Goal: Task Accomplishment & Management: Use online tool/utility

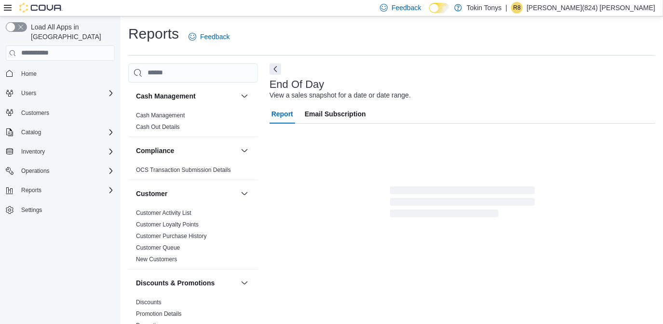
scroll to position [9, 0]
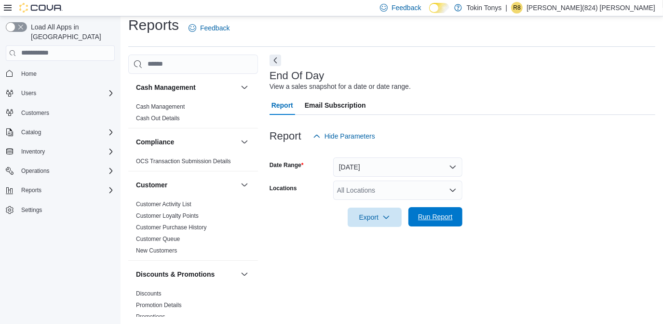
click at [428, 212] on span "Run Report" at bounding box center [435, 217] width 35 height 10
